Goal: Information Seeking & Learning: Learn about a topic

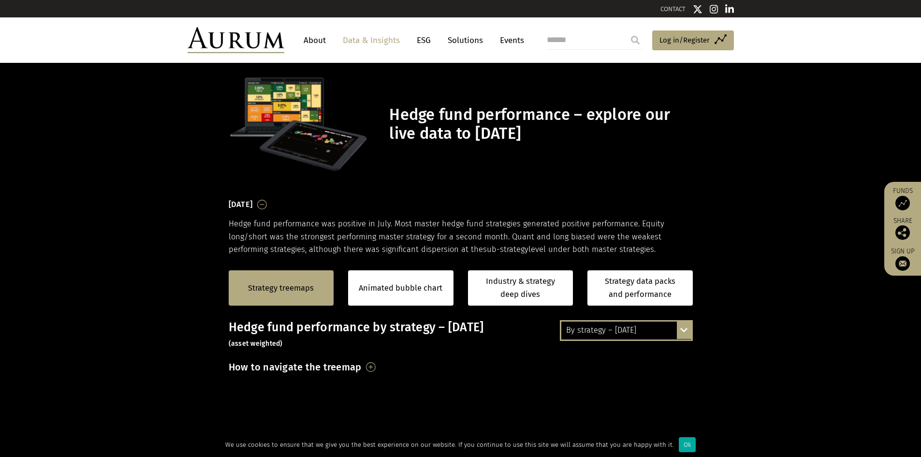
click at [479, 201] on div "[DATE] Hedge fund performance was positive in July. Most master hedge fund stra…" at bounding box center [461, 226] width 464 height 59
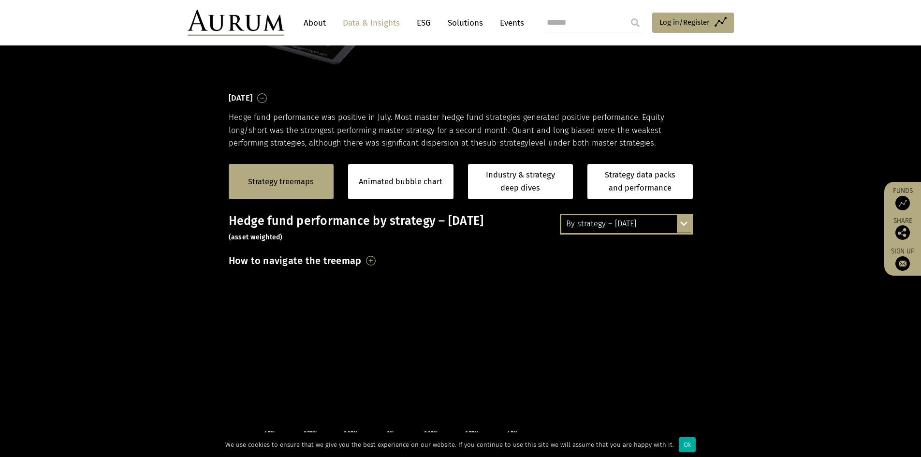
scroll to position [97, 0]
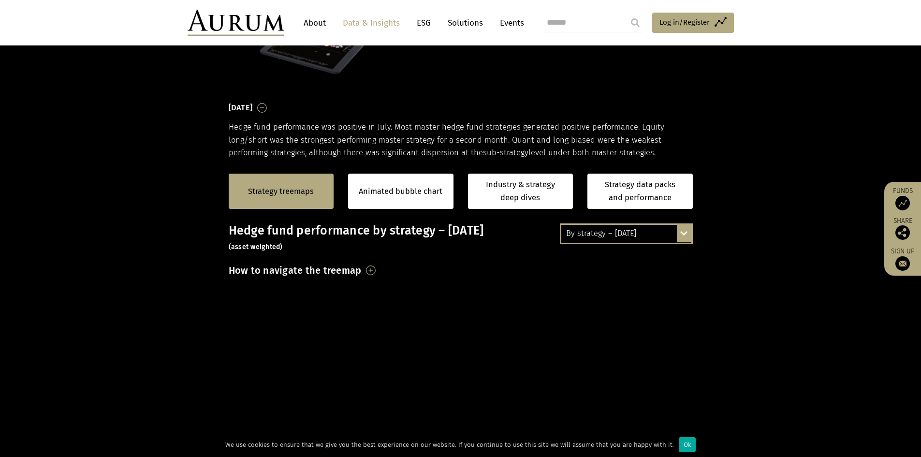
click at [327, 271] on h3 "How to navigate the treemap" at bounding box center [295, 270] width 133 height 16
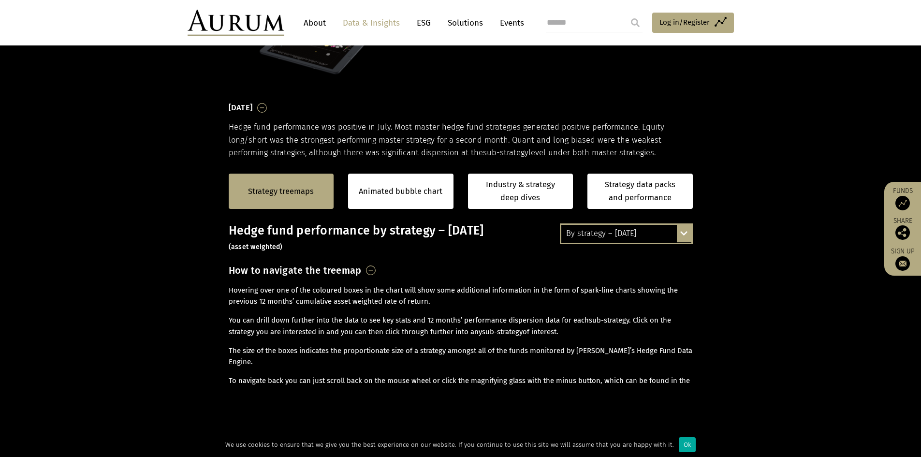
click at [327, 271] on h3 "How to navigate the treemap" at bounding box center [295, 270] width 133 height 16
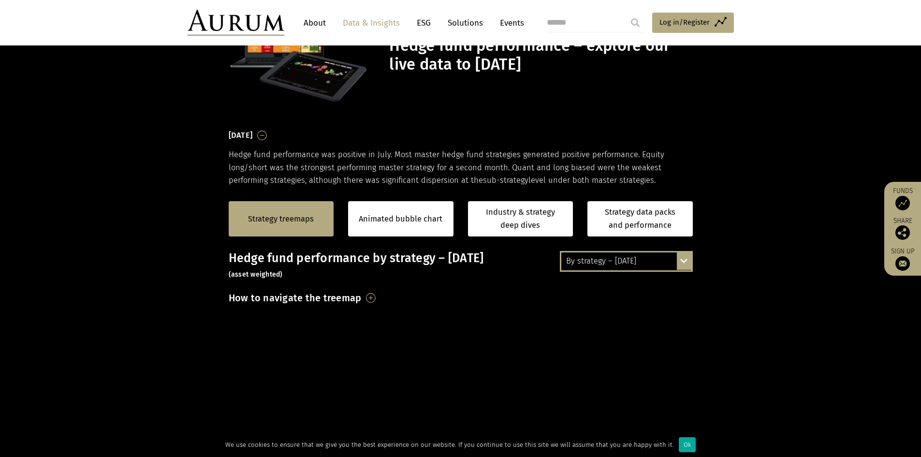
scroll to position [0, 0]
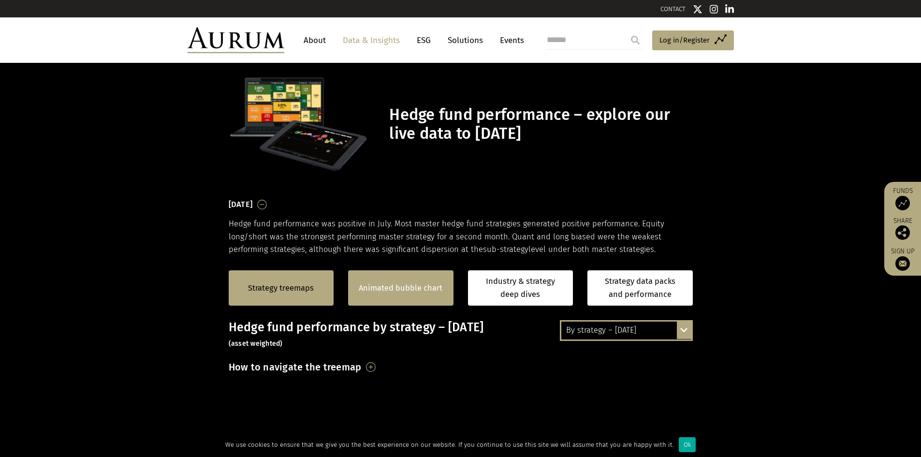
click at [389, 282] on link "Animated bubble chart" at bounding box center [401, 288] width 84 height 13
